Goal: Find contact information: Find contact information

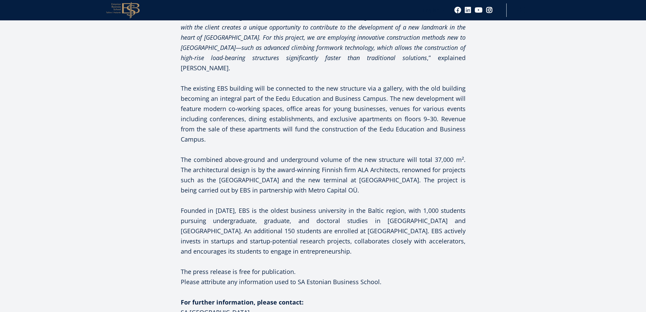
scroll to position [780, 0]
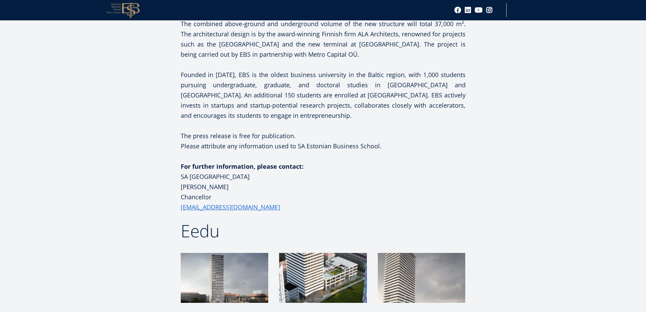
scroll to position [915, 0]
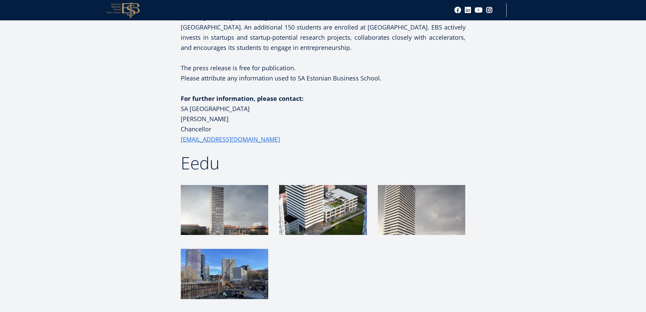
click at [239, 203] on img at bounding box center [224, 210] width 87 height 50
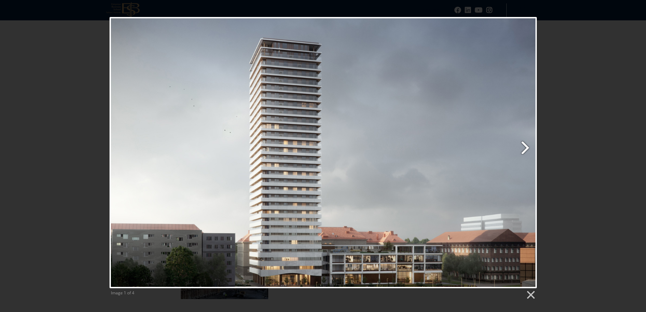
click at [519, 143] on link "Next image" at bounding box center [399, 152] width 273 height 271
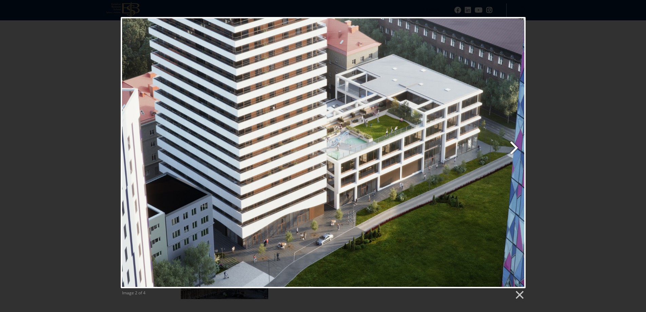
click at [513, 152] on link "Next image" at bounding box center [395, 152] width 259 height 271
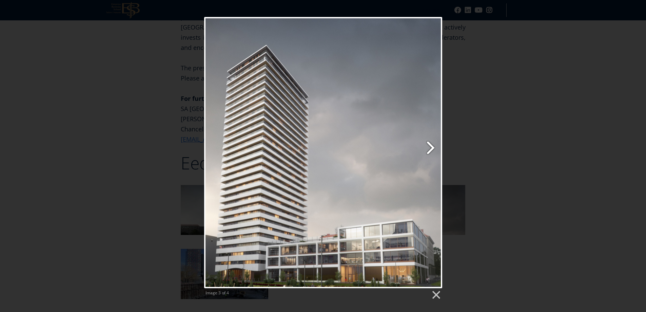
click at [432, 152] on link "Next image" at bounding box center [366, 152] width 152 height 271
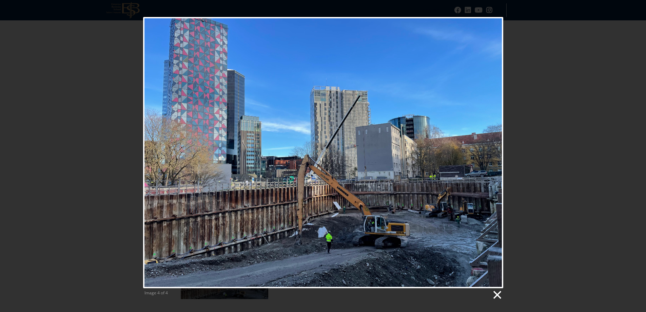
click at [492, 293] on link at bounding box center [497, 295] width 10 height 10
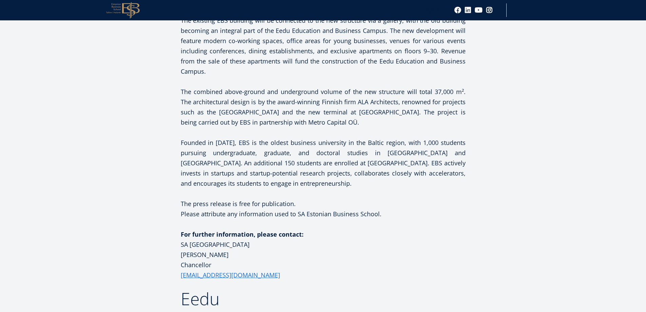
scroll to position [847, 0]
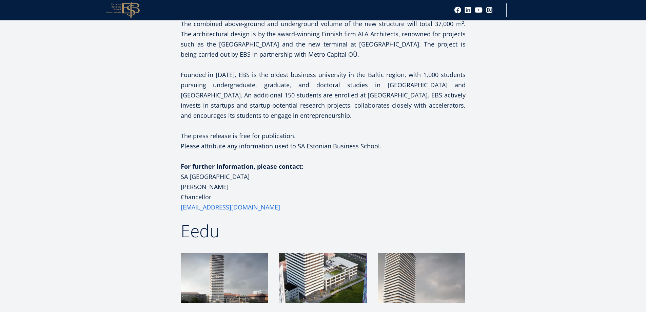
drag, startPoint x: 212, startPoint y: 184, endPoint x: 178, endPoint y: 186, distance: 33.3
click at [178, 186] on div "Facebook Linkedin Email Construction work on the Eedu Education and Business Ca…" at bounding box center [322, 106] width 359 height 955
copy p "Chancellor"
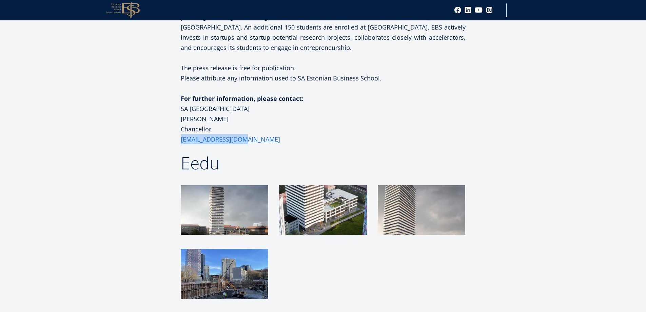
drag, startPoint x: 272, startPoint y: 124, endPoint x: 164, endPoint y: 130, distance: 108.3
click at [164, 130] on div "Facebook Linkedin Email Construction work on the Eedu Education and Business Ca…" at bounding box center [322, 38] width 359 height 955
copy link "[EMAIL_ADDRESS][DOMAIN_NAME]"
click at [251, 107] on p "For further information, please contact: SA Estonian Business School Mart Habak…" at bounding box center [323, 118] width 285 height 51
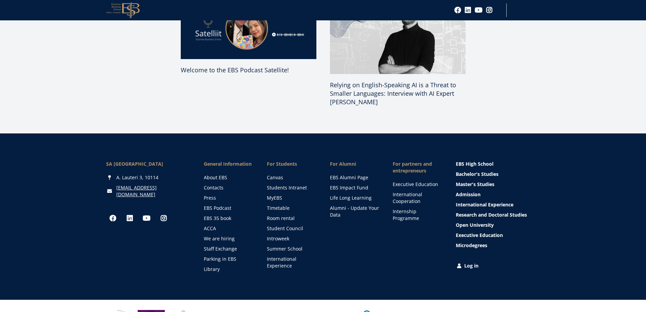
scroll to position [1314, 0]
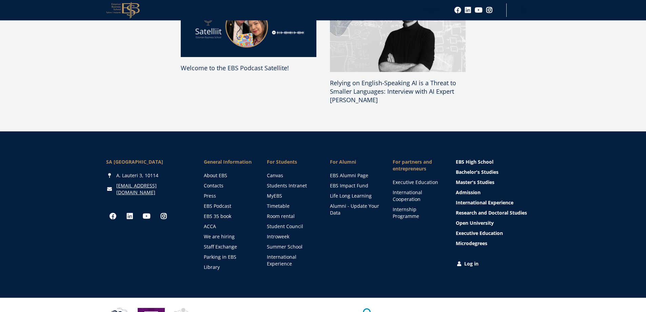
drag, startPoint x: 164, startPoint y: 163, endPoint x: 152, endPoint y: 163, distance: 12.5
click at [152, 172] on div "A. Lauteri 3, 10114" at bounding box center [148, 175] width 84 height 7
click at [157, 172] on div "A. Lauteri 3, 10114" at bounding box center [148, 175] width 84 height 7
drag, startPoint x: 116, startPoint y: 166, endPoint x: 141, endPoint y: 166, distance: 25.1
click at [141, 172] on div "A. Lauteri 3, 10114" at bounding box center [148, 175] width 84 height 7
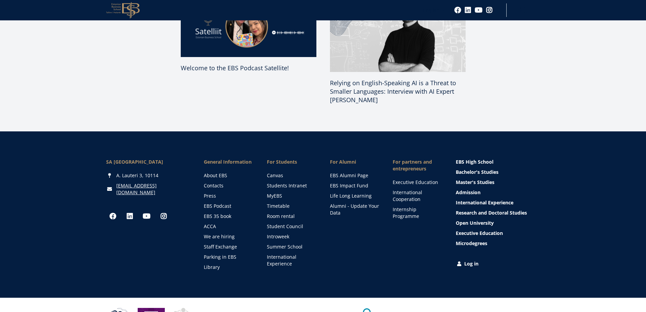
copy div "A. Lauteri 3"
click at [179, 161] on div "SA Estonian Business School A. Lauteri 3, 10114 ebs@ebs.ee" at bounding box center [148, 176] width 84 height 37
click at [212, 182] on link "Contacts" at bounding box center [228, 185] width 49 height 7
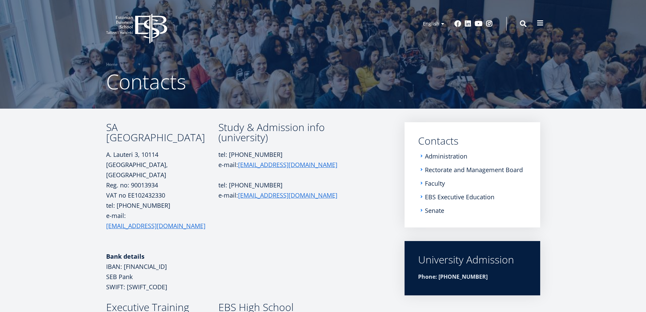
click at [540, 22] on span at bounding box center [540, 23] width 7 height 7
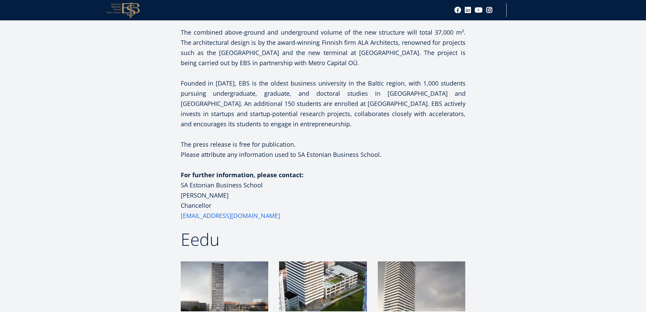
scroll to position [873, 0]
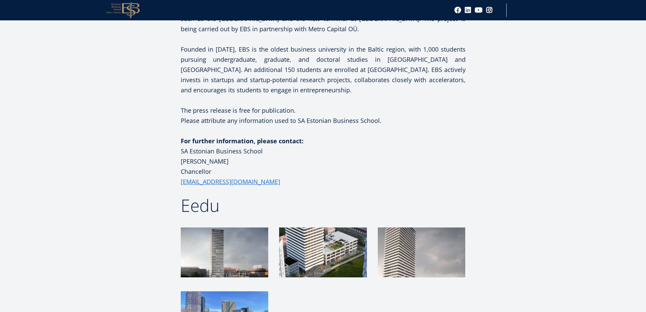
drag, startPoint x: 262, startPoint y: 143, endPoint x: 164, endPoint y: 138, distance: 98.1
click at [164, 138] on div "Facebook Linkedin Email Construction work on the Eedu Education and Business Ca…" at bounding box center [322, 80] width 359 height 955
drag, startPoint x: 255, startPoint y: 172, endPoint x: 172, endPoint y: 171, distance: 82.7
click at [172, 171] on div "Facebook Linkedin Email Construction work on the Eedu Education and Business Ca…" at bounding box center [322, 80] width 359 height 955
copy link "[EMAIL_ADDRESS][DOMAIN_NAME]"
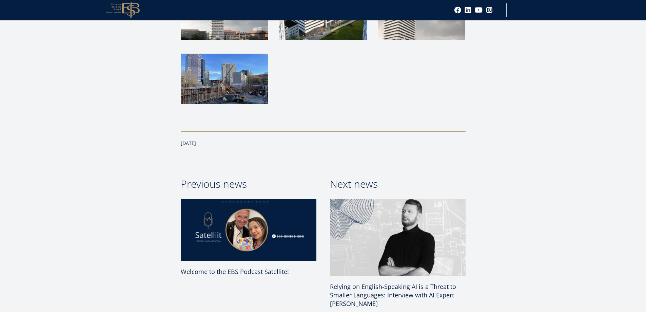
scroll to position [1337, 0]
